Goal: Task Accomplishment & Management: Complete application form

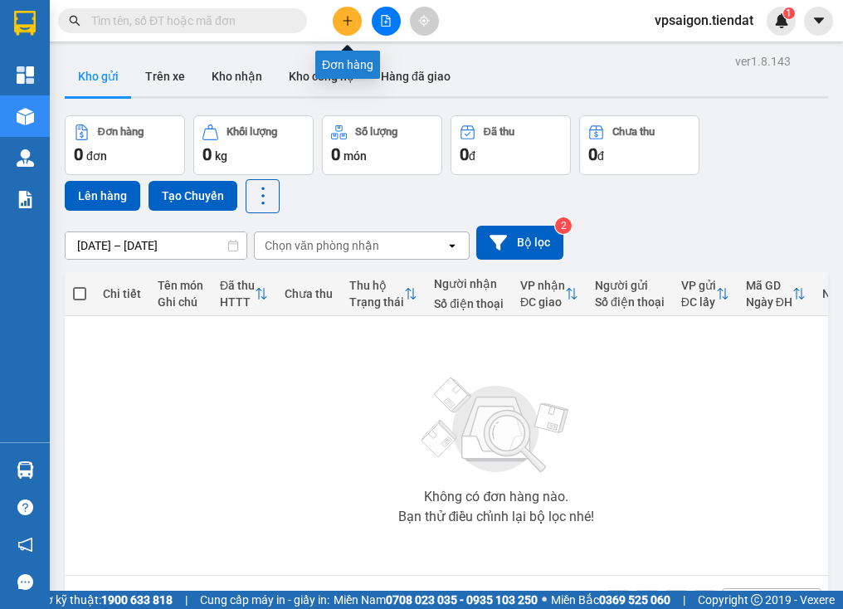
click at [352, 17] on icon "plus" at bounding box center [348, 21] width 12 height 12
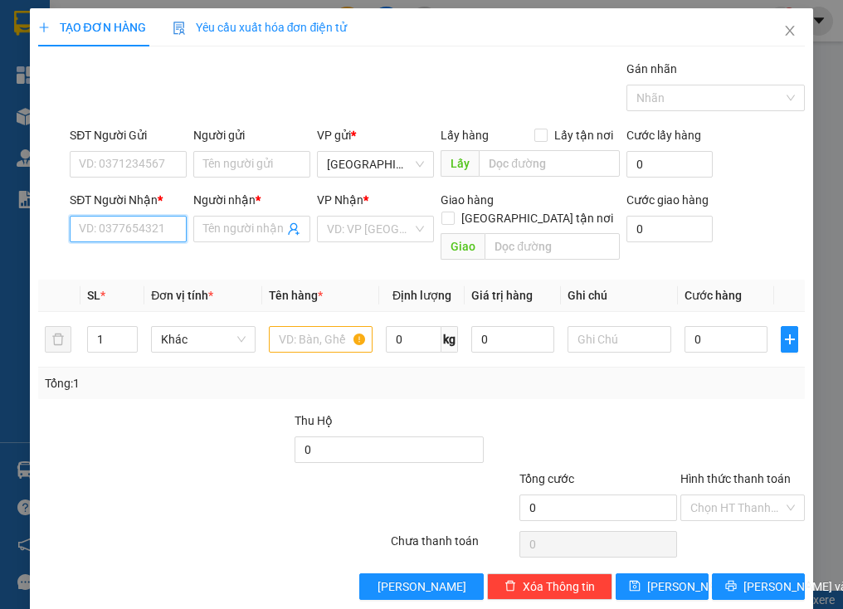
paste input "0977826343"
type input "0977826343"
click at [233, 226] on input "Người nhận *" at bounding box center [243, 229] width 80 height 18
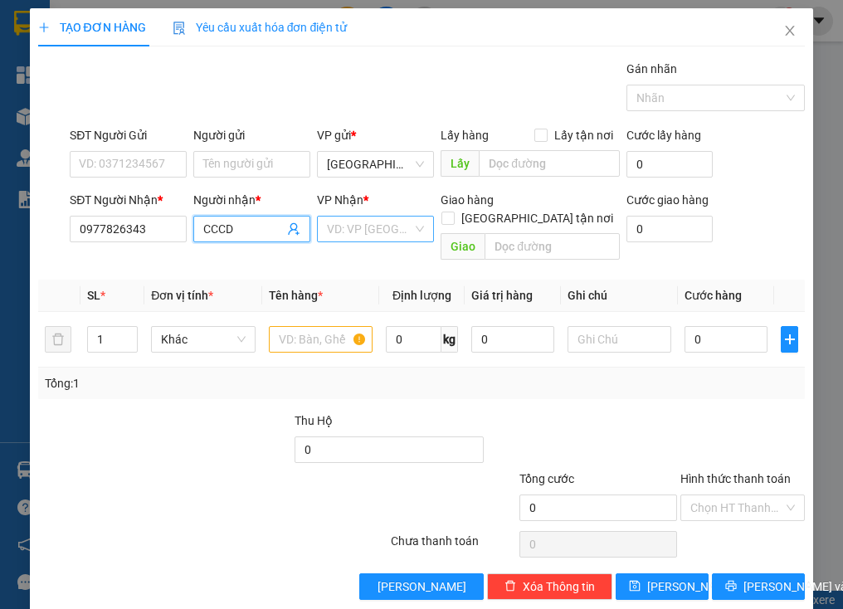
type input "CCCD"
click at [382, 224] on input "search" at bounding box center [369, 229] width 85 height 25
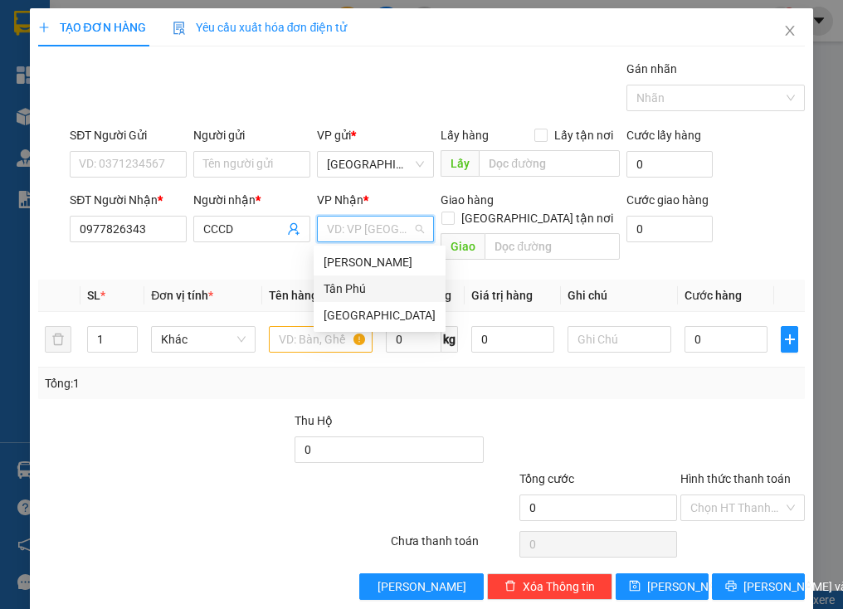
click at [363, 284] on div "Tân Phú" at bounding box center [380, 289] width 112 height 18
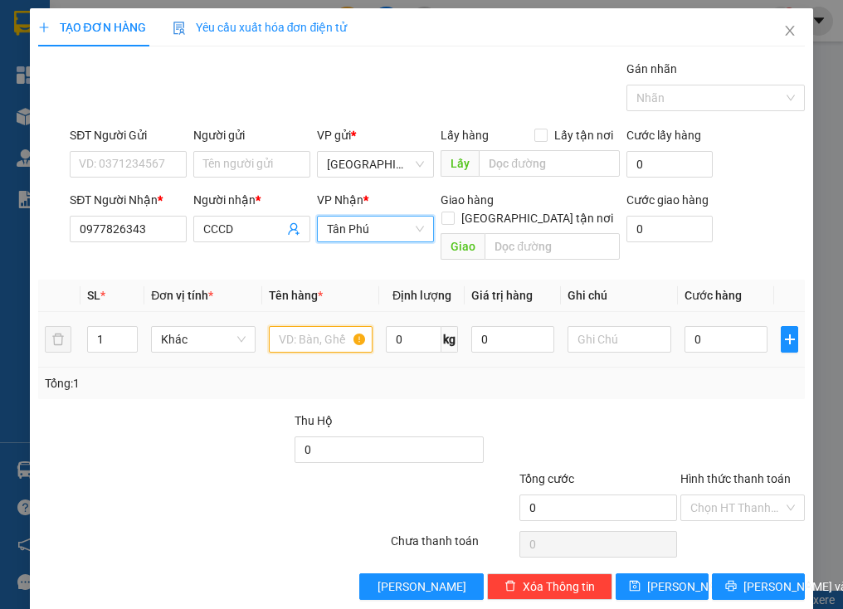
click at [300, 331] on input "text" at bounding box center [321, 339] width 104 height 27
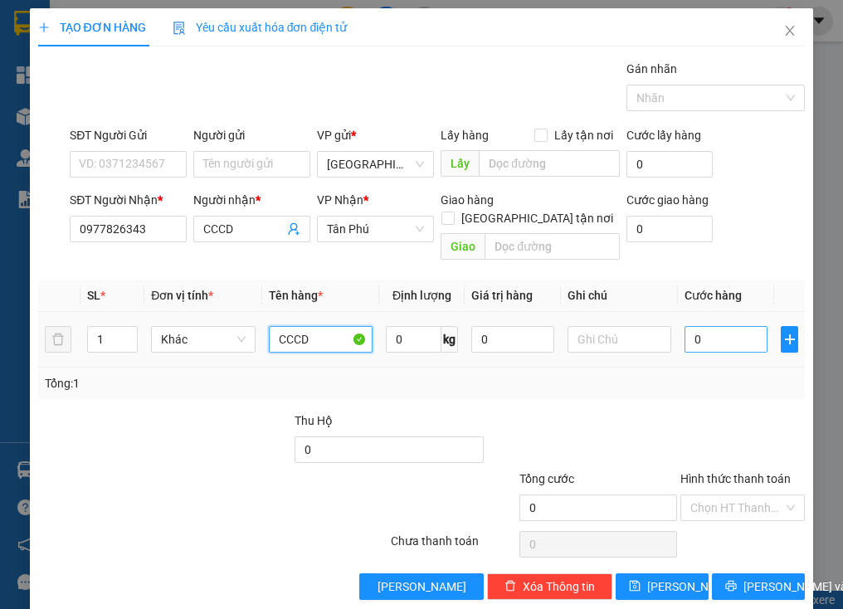
type input "CCCD"
click at [736, 326] on input "0" at bounding box center [726, 339] width 83 height 27
type input "7"
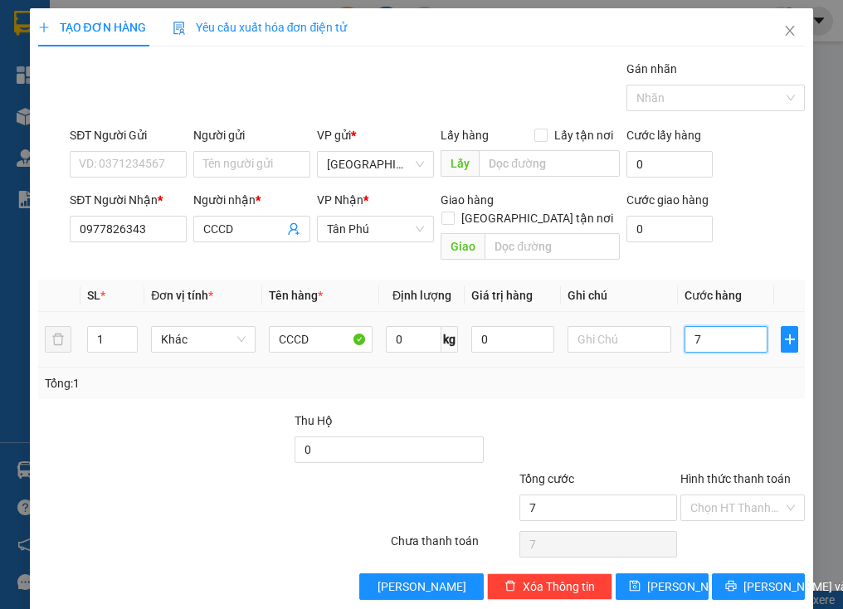
type input "70"
type input "70.000"
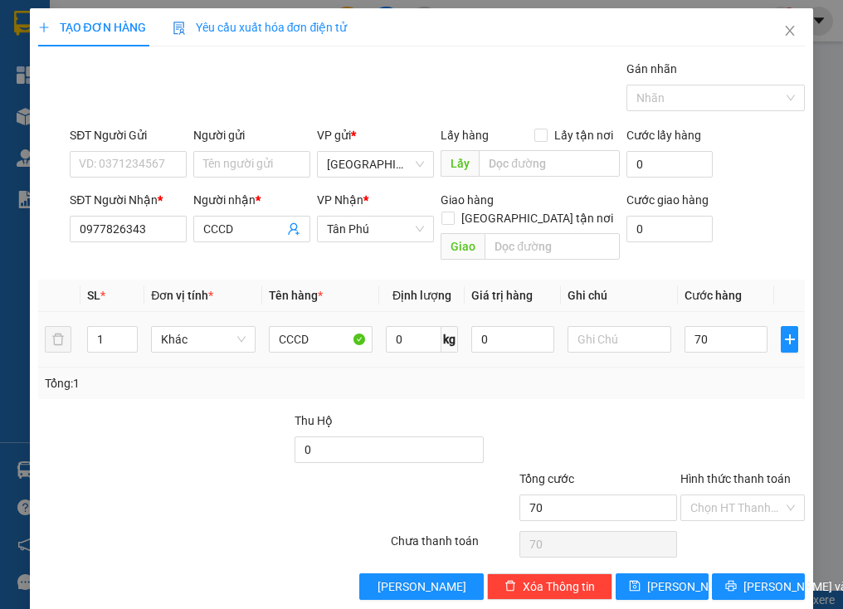
type input "70.000"
click at [740, 342] on td "70.000" at bounding box center [726, 340] width 96 height 56
click at [505, 167] on input "text" at bounding box center [549, 163] width 141 height 27
type input "quận 8"
click at [655, 374] on div "Tổng: 1" at bounding box center [422, 383] width 754 height 18
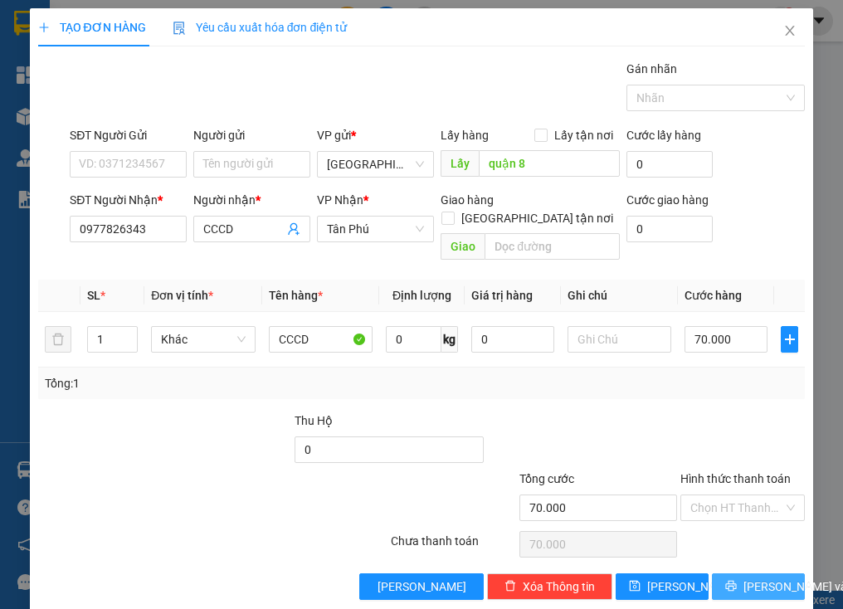
click at [744, 577] on span "[PERSON_NAME] và In" at bounding box center [801, 586] width 116 height 18
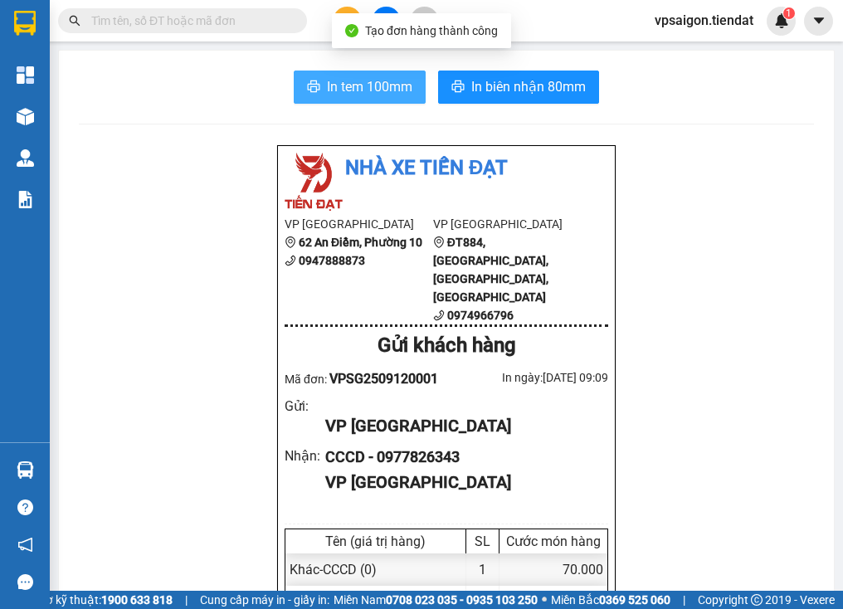
click at [381, 85] on span "In tem 100mm" at bounding box center [369, 86] width 85 height 21
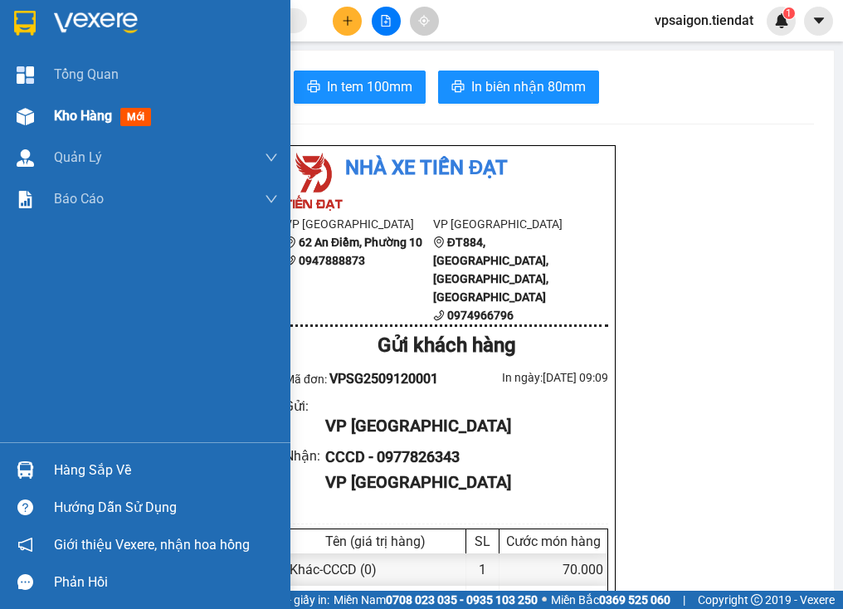
click at [51, 110] on div "Kho hàng mới" at bounding box center [145, 115] width 290 height 41
